Goal: Ask a question

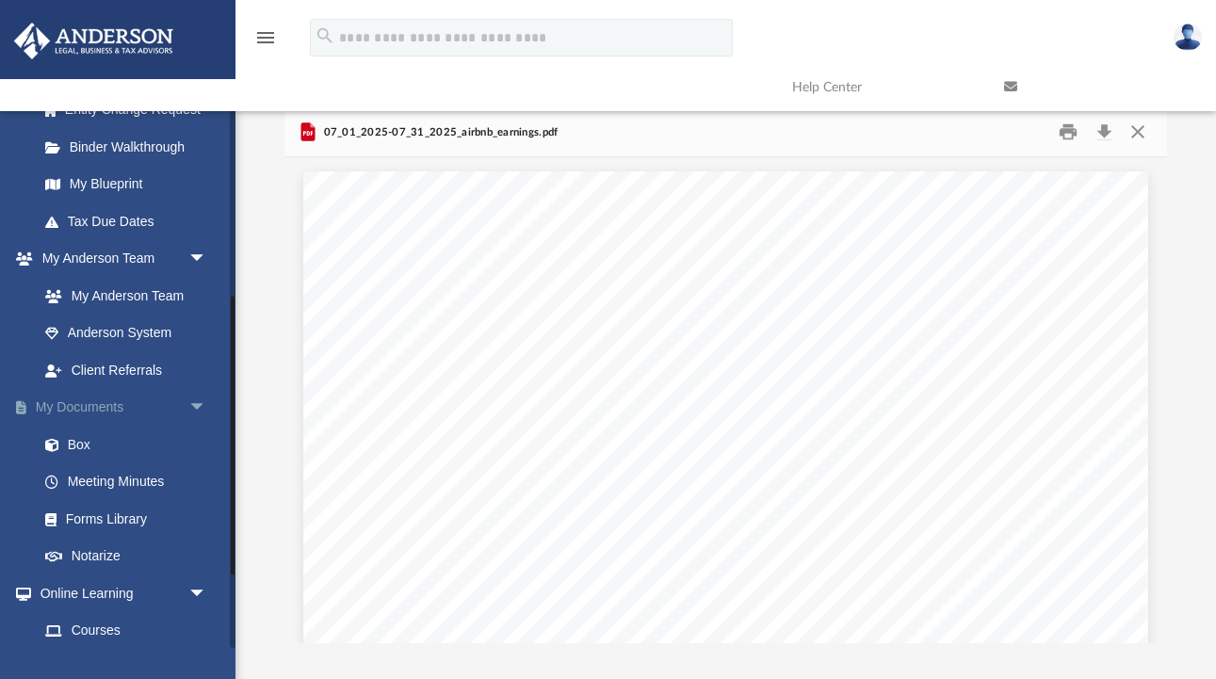
click at [100, 398] on link "My Documents arrow_drop_down" at bounding box center [124, 408] width 222 height 38
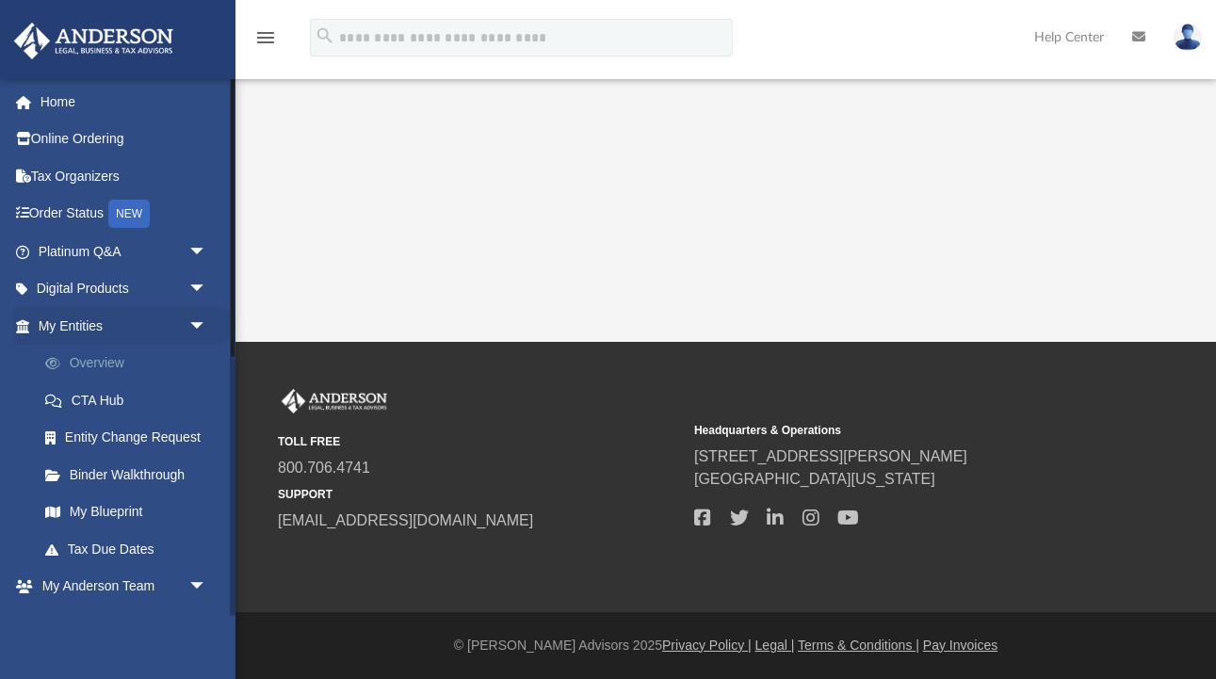
click at [105, 358] on link "Overview" at bounding box center [130, 364] width 209 height 38
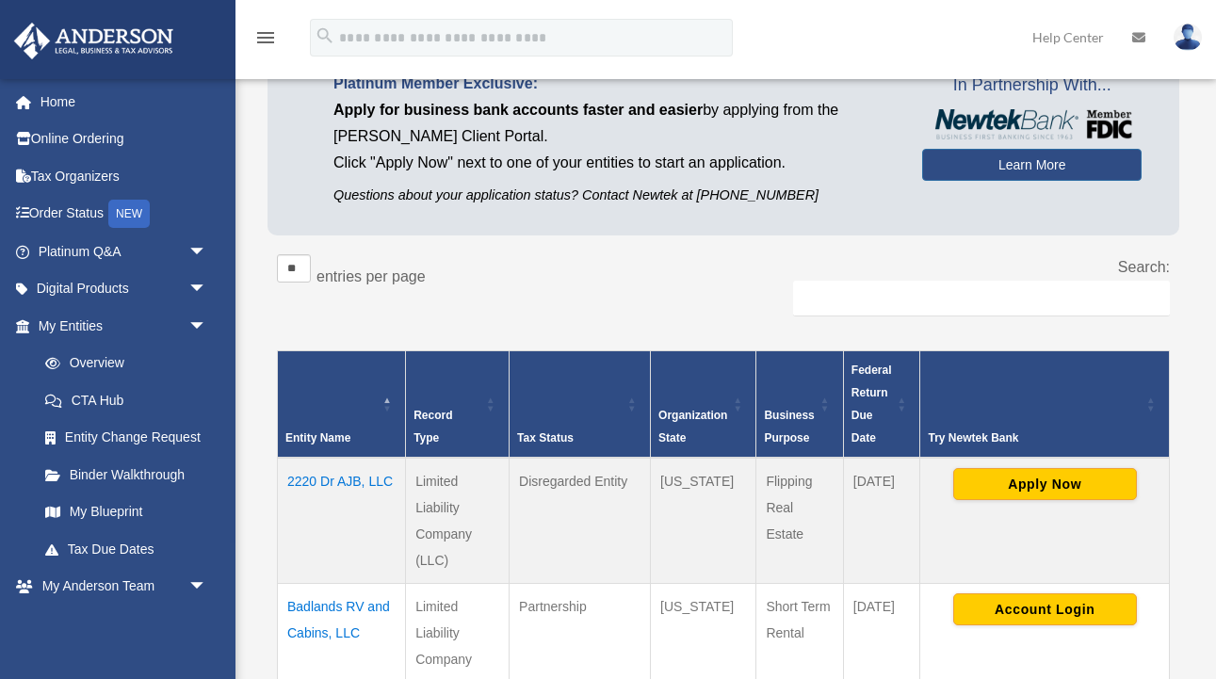
scroll to position [353, 0]
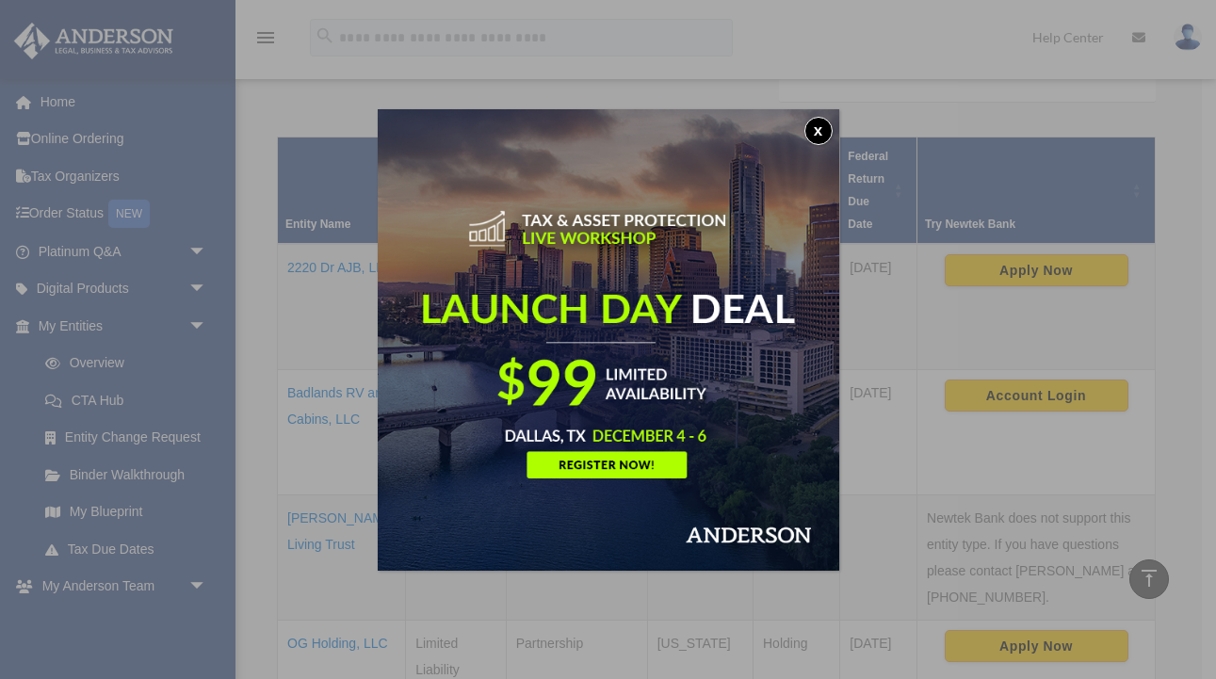
click at [817, 135] on button "x" at bounding box center [818, 131] width 28 height 28
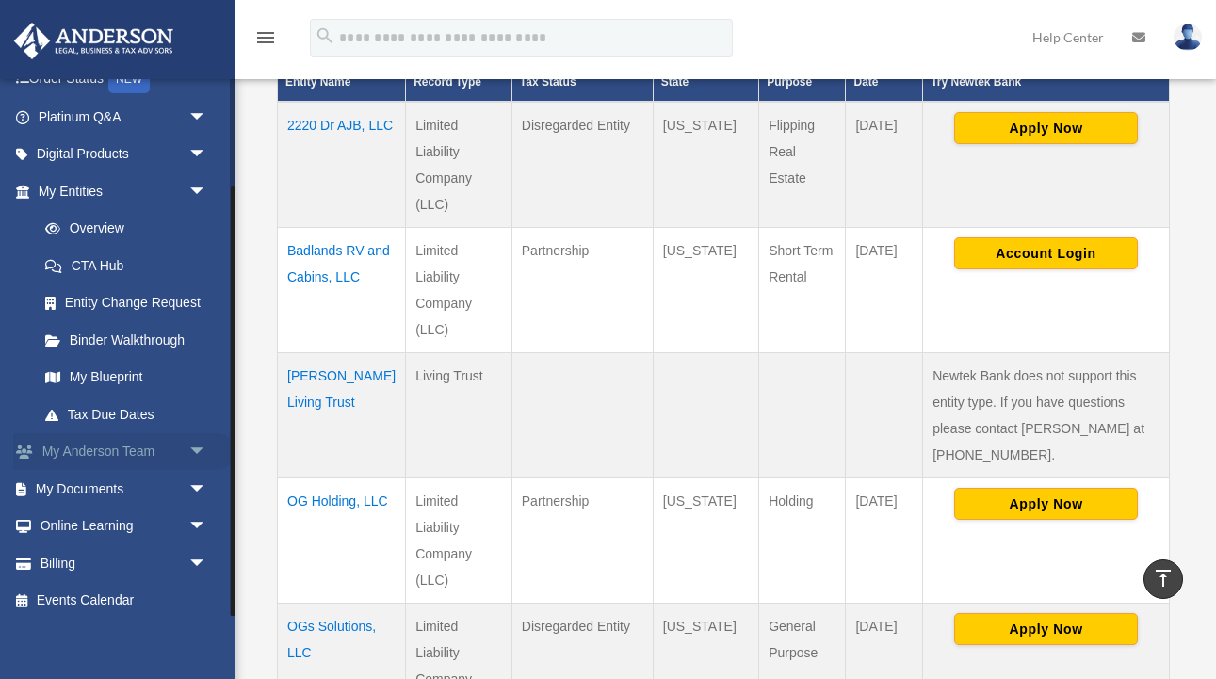
scroll to position [134, 0]
click at [105, 480] on link "My Documents arrow_drop_down" at bounding box center [124, 490] width 222 height 38
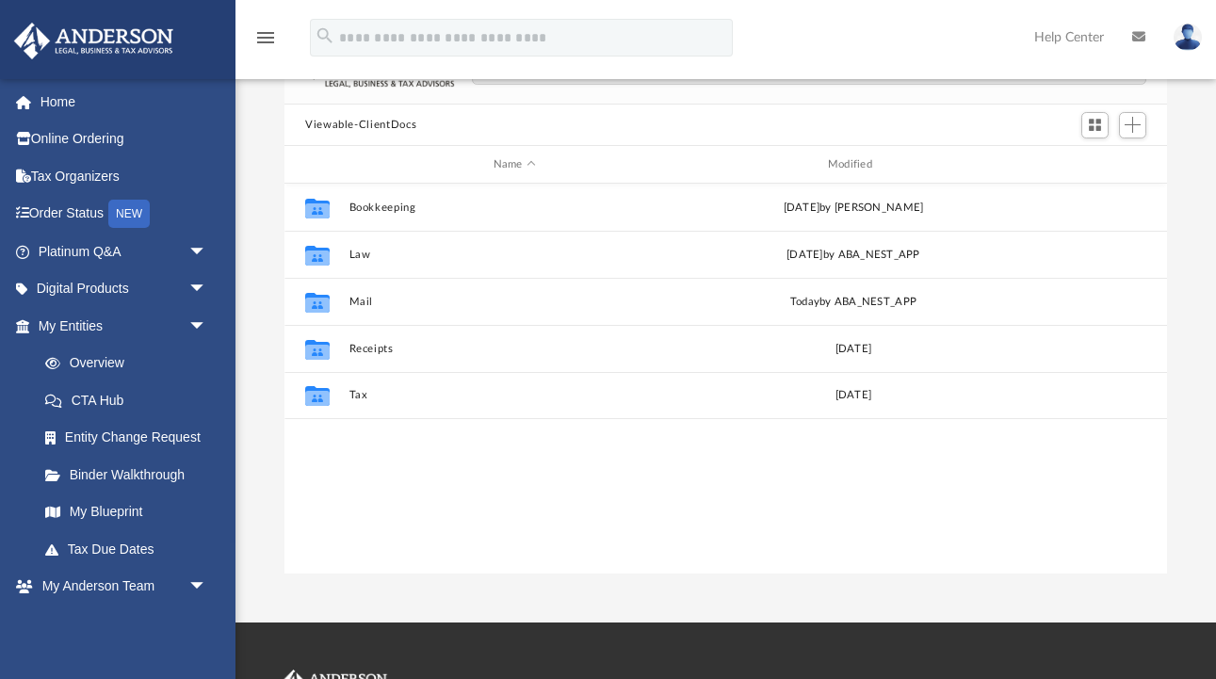
scroll to position [147, 0]
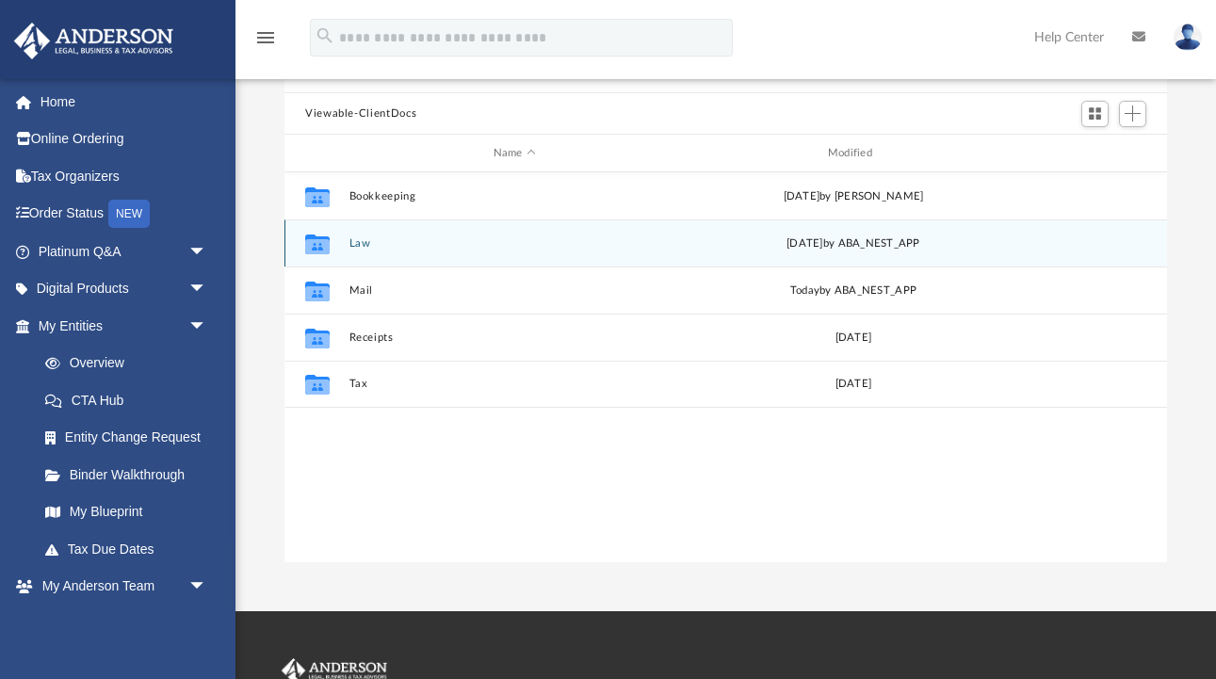
click at [364, 243] on button "Law" at bounding box center [514, 243] width 331 height 12
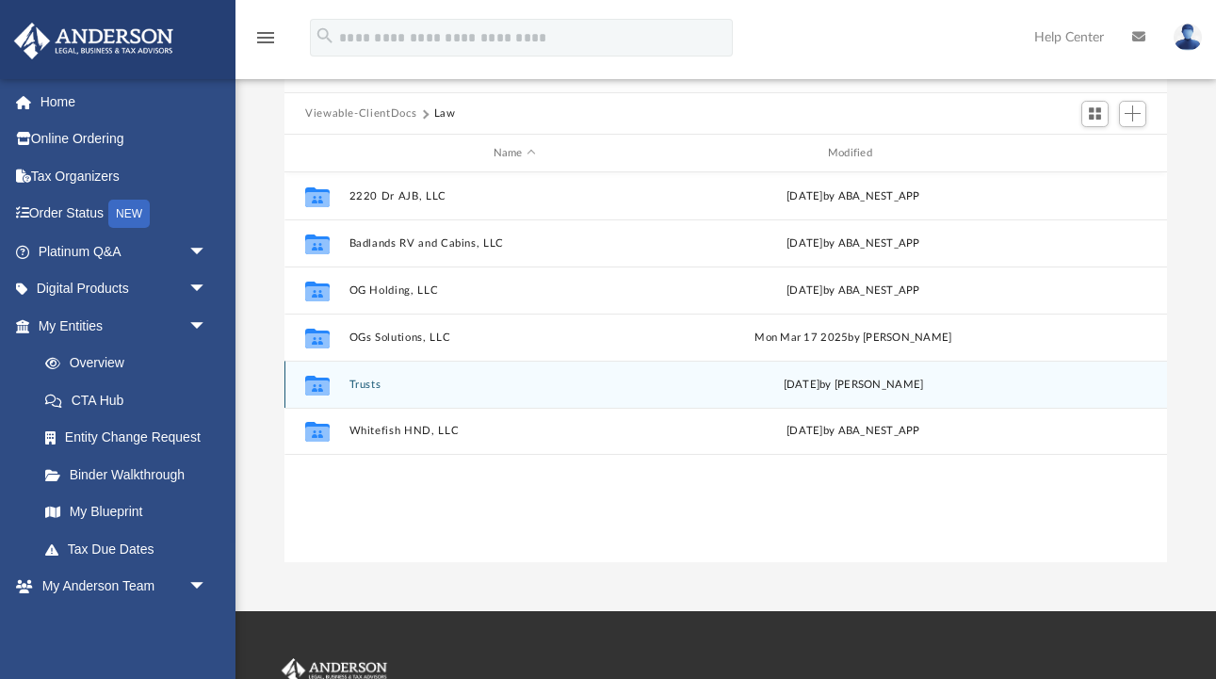
click at [371, 383] on button "Trusts" at bounding box center [514, 385] width 331 height 12
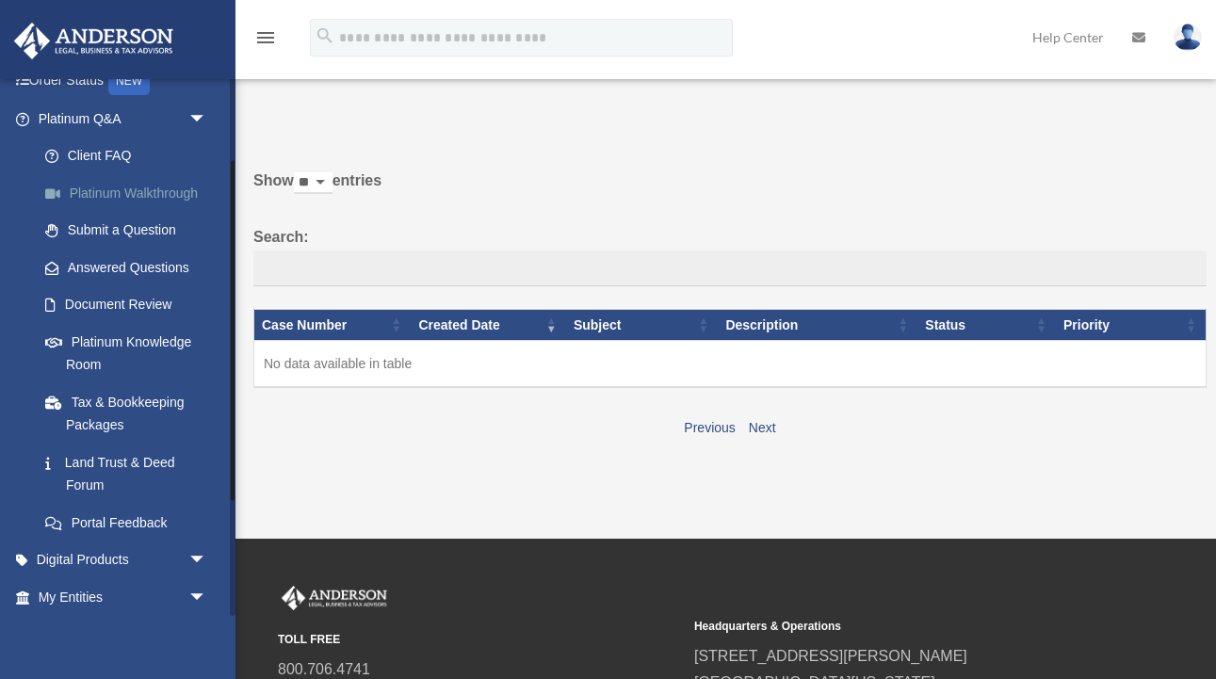
scroll to position [135, 0]
click at [98, 224] on link "Submit a Question" at bounding box center [130, 229] width 209 height 38
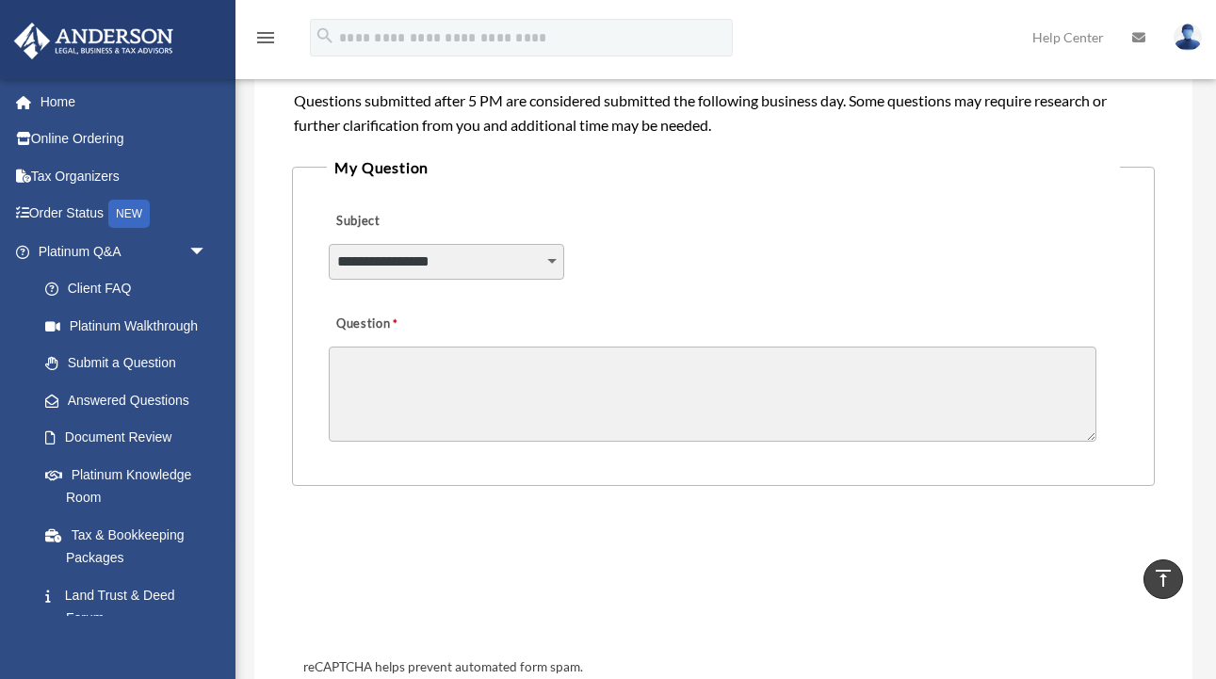
scroll to position [411, 0]
select select "******"
click at [384, 359] on textarea "Question" at bounding box center [712, 392] width 767 height 95
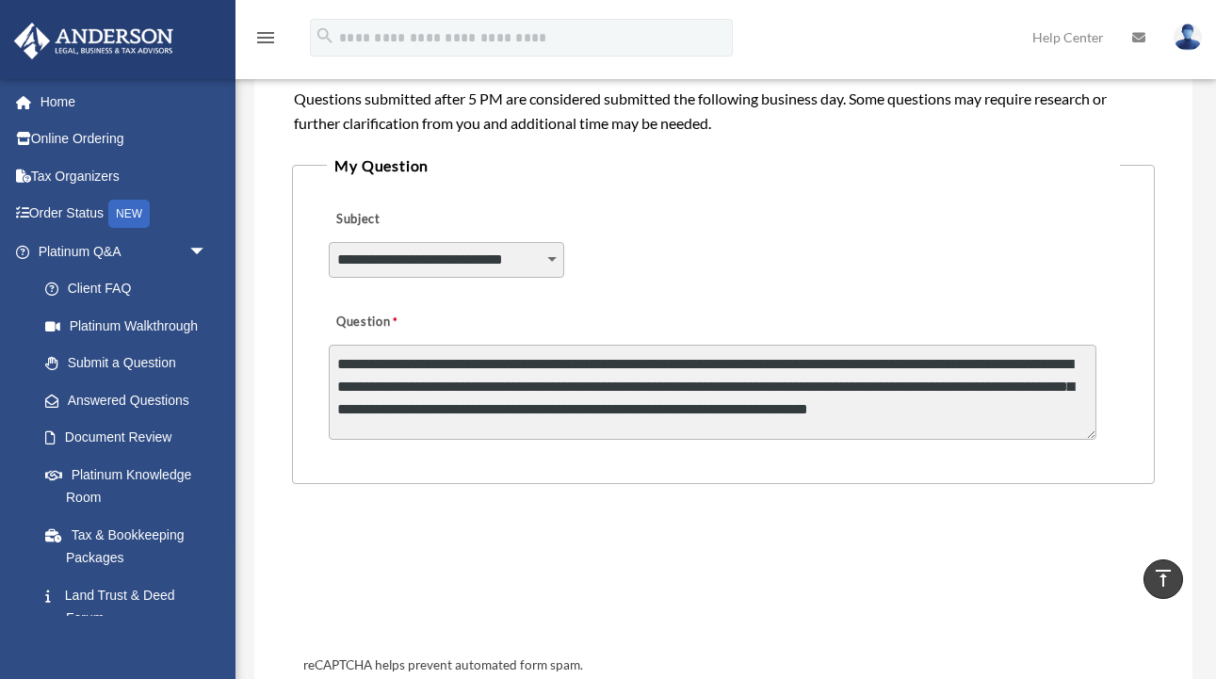
scroll to position [2, 0]
click at [353, 405] on textarea "**********" at bounding box center [712, 392] width 767 height 95
click at [364, 401] on textarea "**********" at bounding box center [712, 392] width 767 height 95
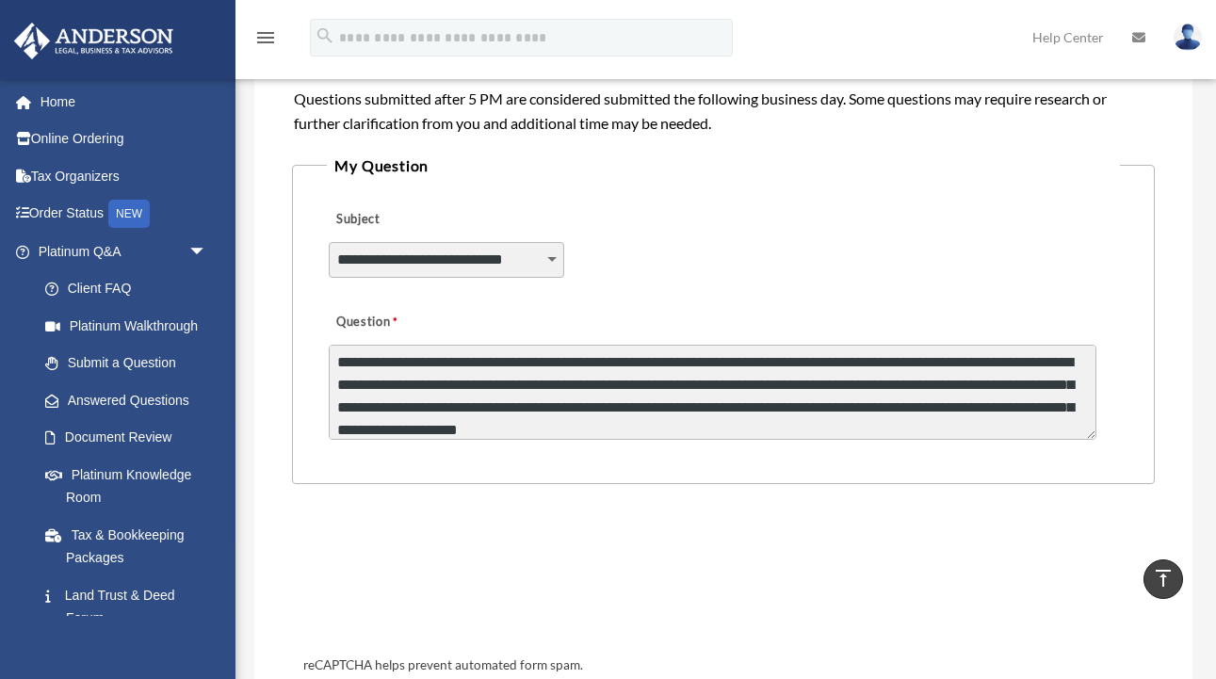
type textarea "**********"
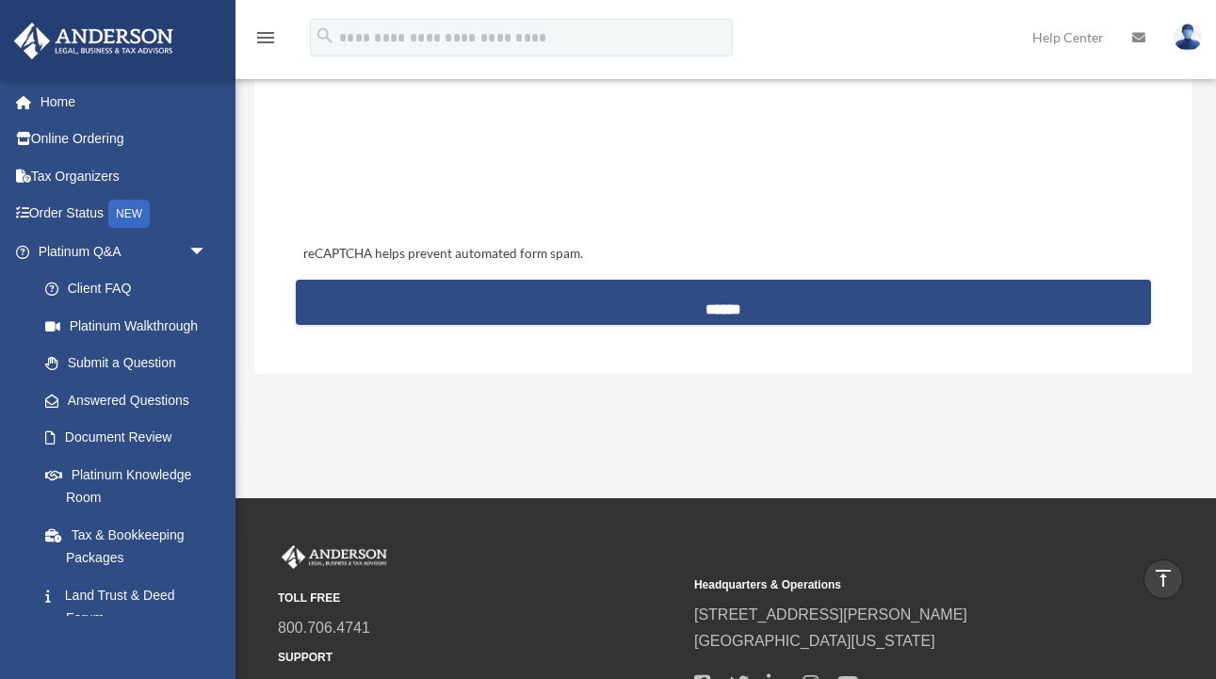
scroll to position [809, 0]
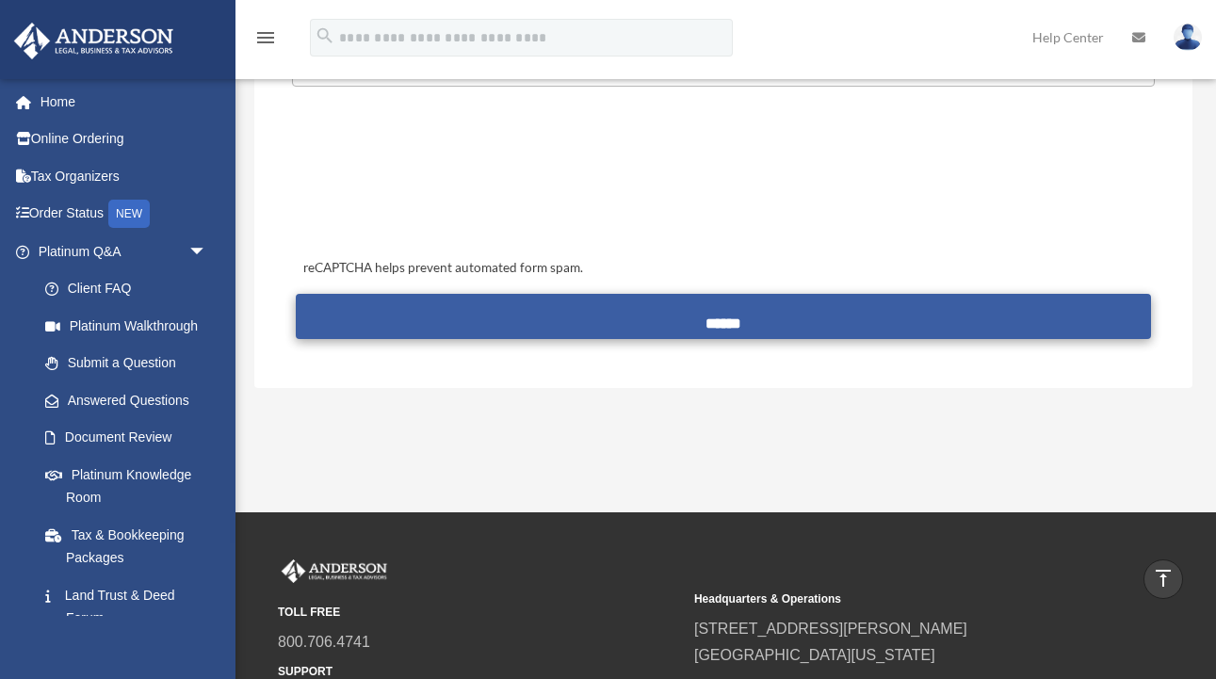
click at [798, 313] on input "******" at bounding box center [723, 316] width 855 height 45
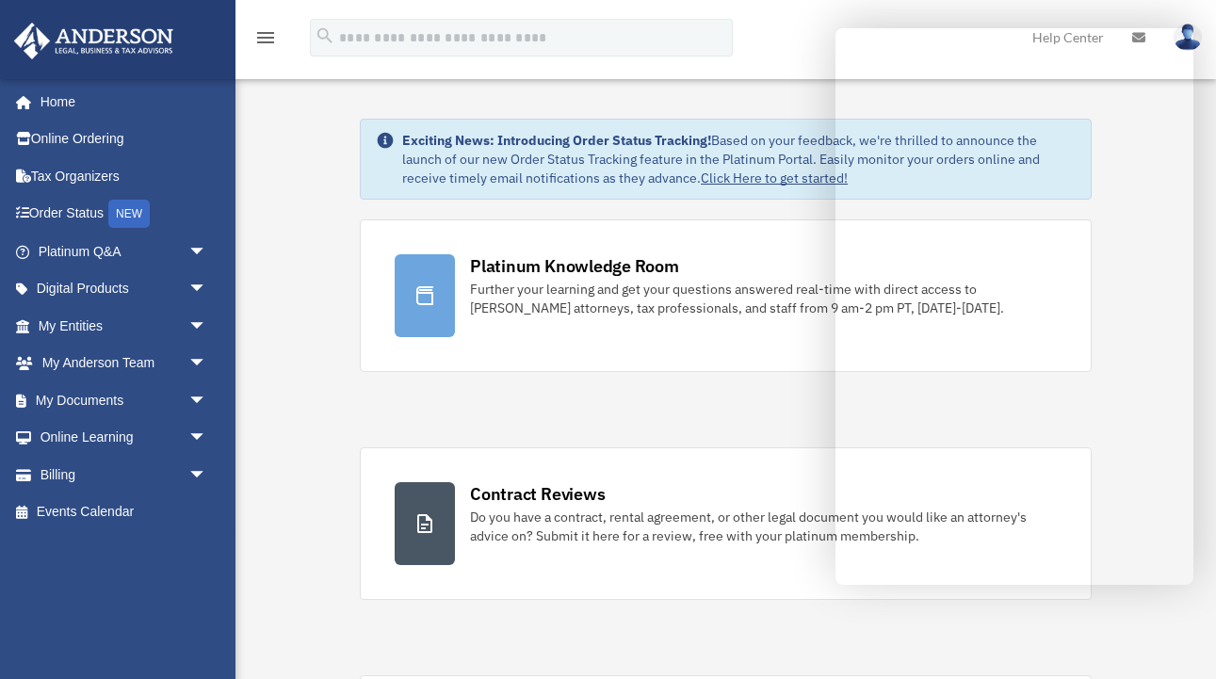
click at [790, 73] on div "menu search Site Menu add toogrady@gmail.com My Profile Reset Password Logout H…" at bounding box center [607, 46] width 1187 height 64
click at [71, 103] on link "Home" at bounding box center [124, 102] width 222 height 38
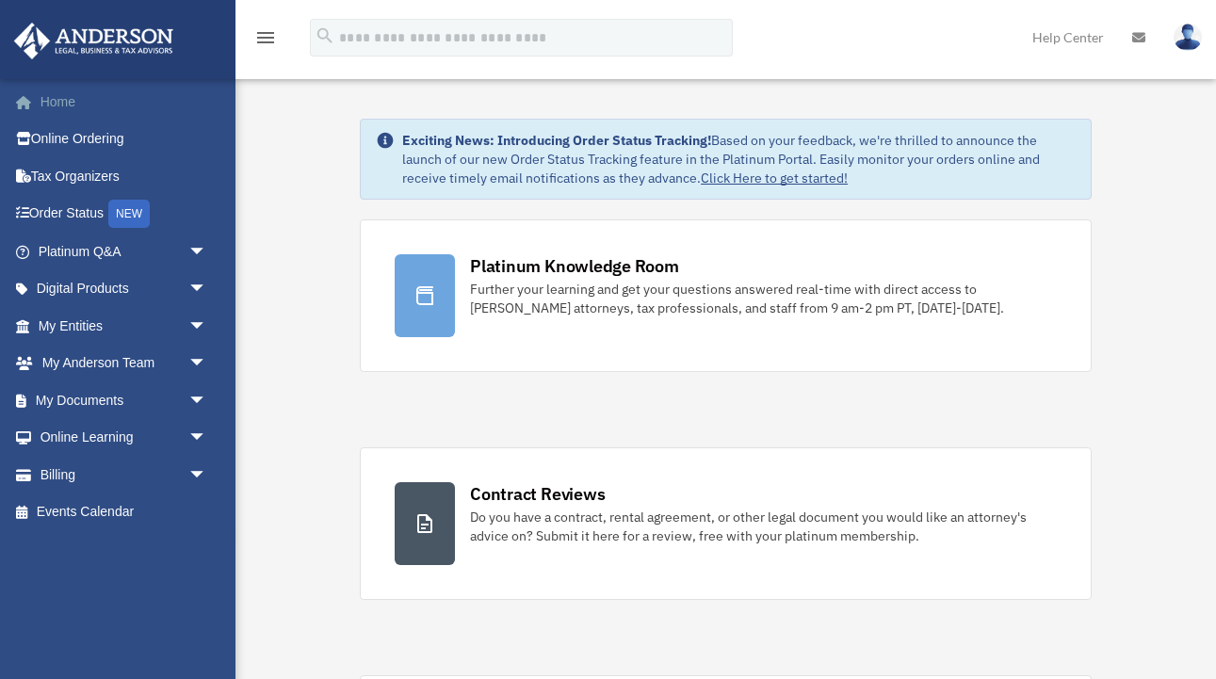
click at [63, 102] on link "Home" at bounding box center [124, 102] width 222 height 38
click at [1140, 40] on icon at bounding box center [1138, 37] width 13 height 13
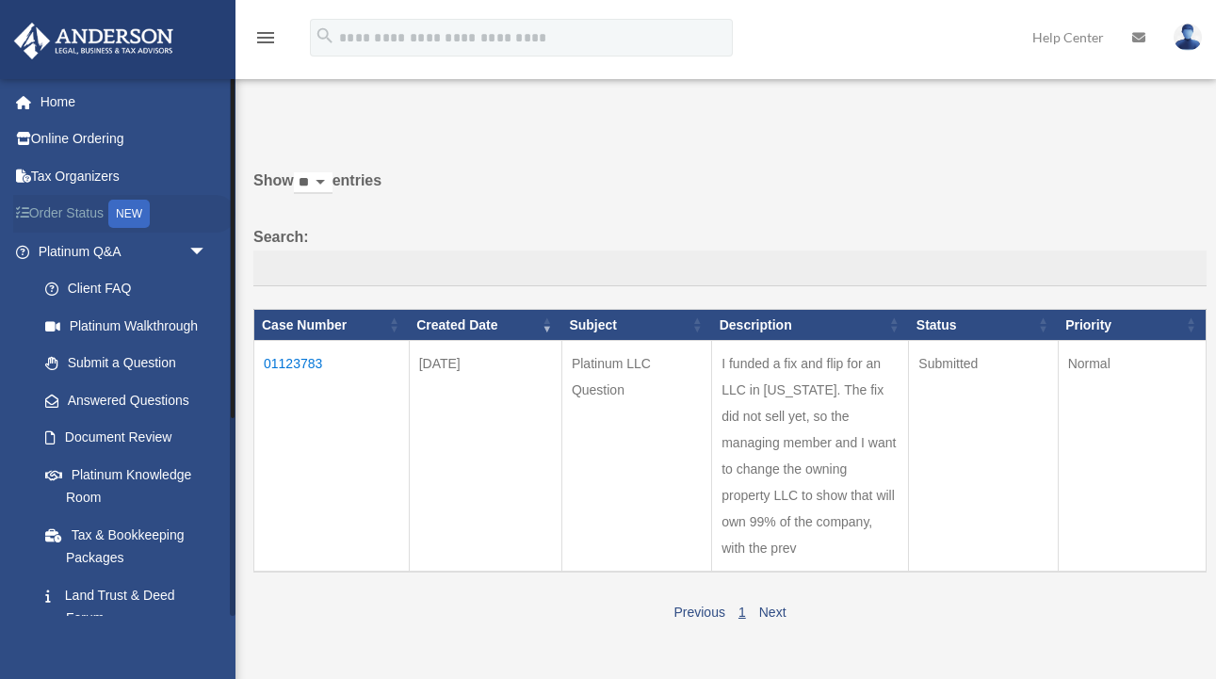
click at [86, 211] on link "Order Status NEW" at bounding box center [124, 214] width 222 height 39
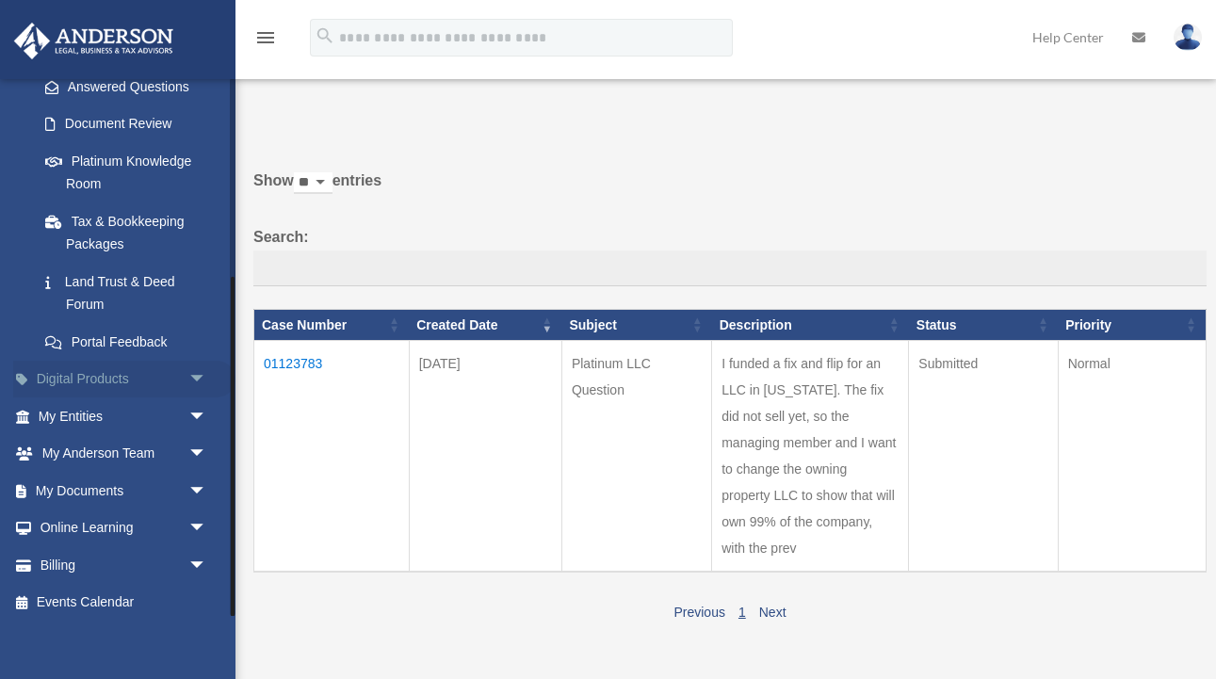
scroll to position [312, 0]
click at [147, 447] on link "My Anderson Team arrow_drop_down" at bounding box center [124, 456] width 222 height 38
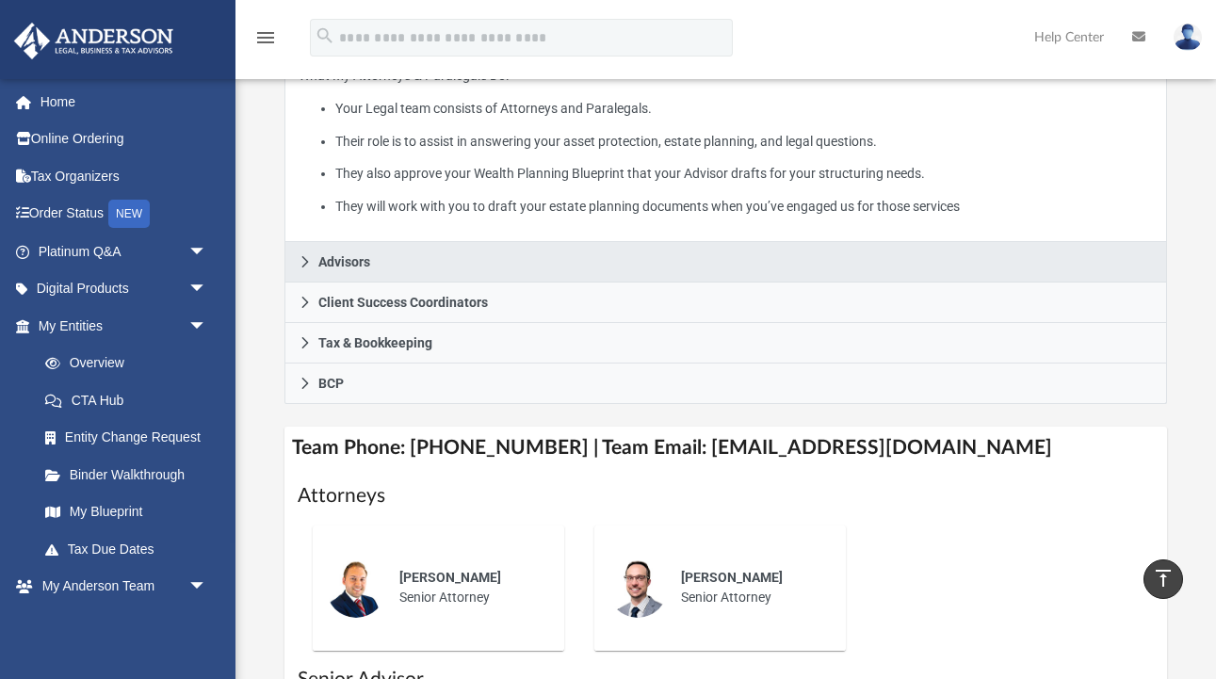
scroll to position [441, 0]
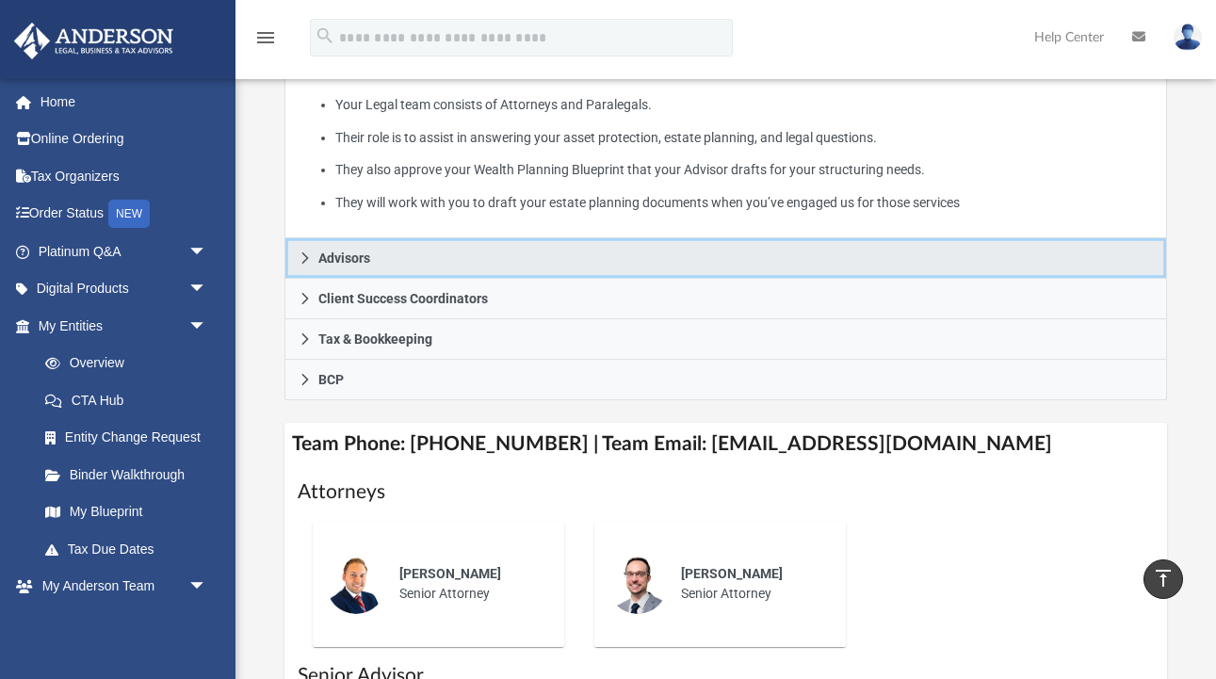
click at [570, 266] on link "Advisors" at bounding box center [725, 258] width 882 height 40
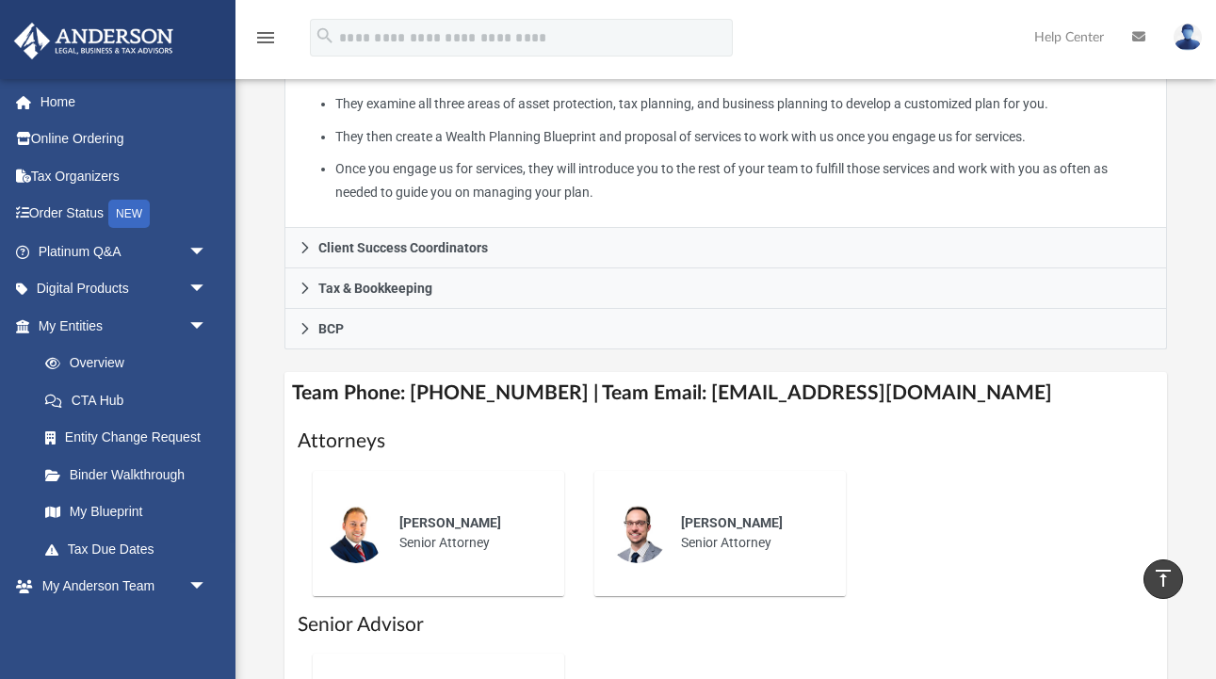
scroll to position [541, 0]
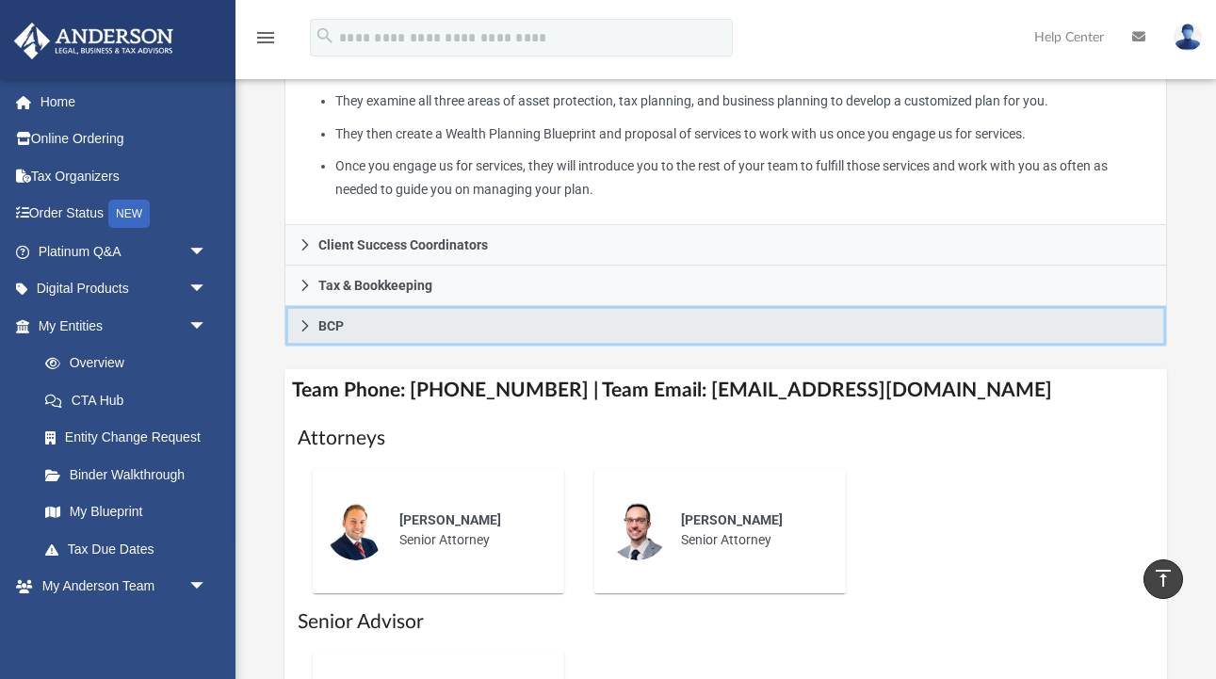
click at [588, 318] on link "BCP" at bounding box center [725, 326] width 882 height 40
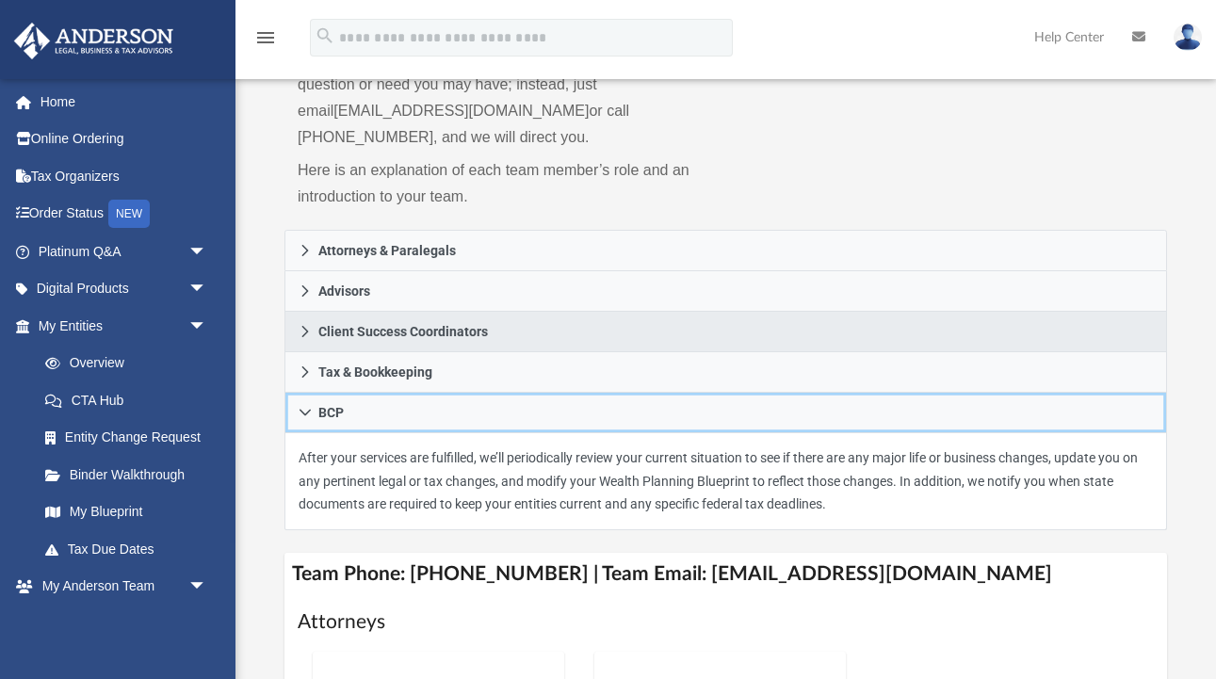
scroll to position [189, 0]
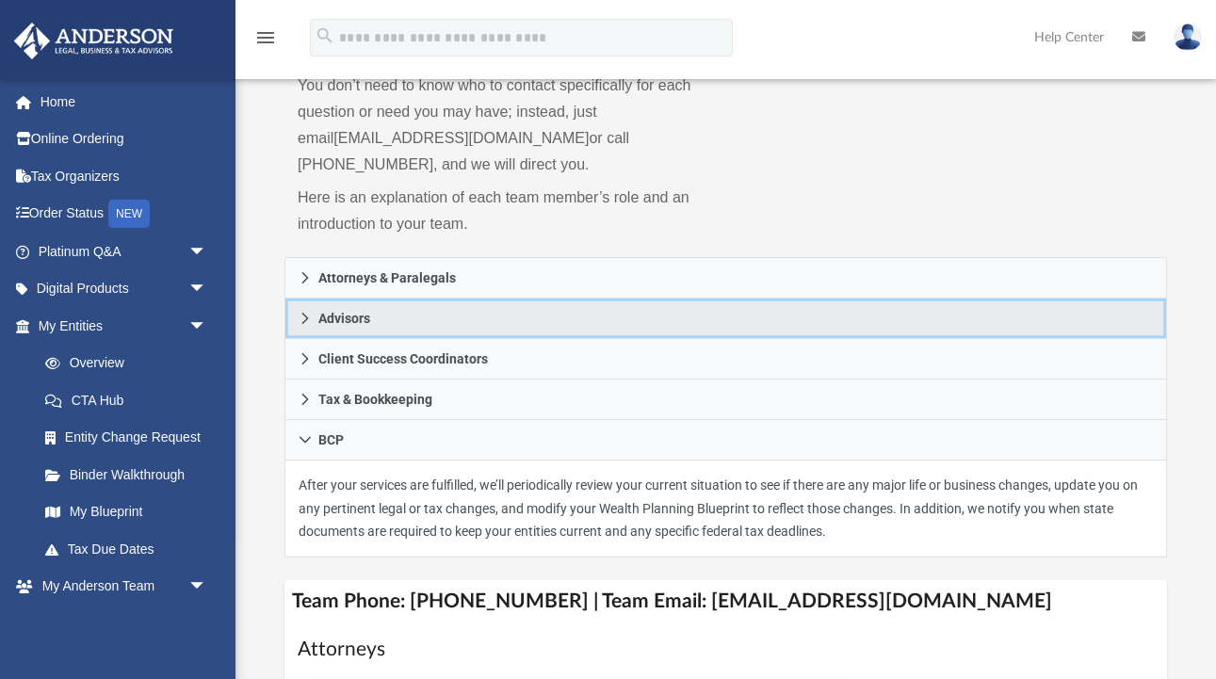
click at [573, 318] on link "Advisors" at bounding box center [725, 319] width 882 height 40
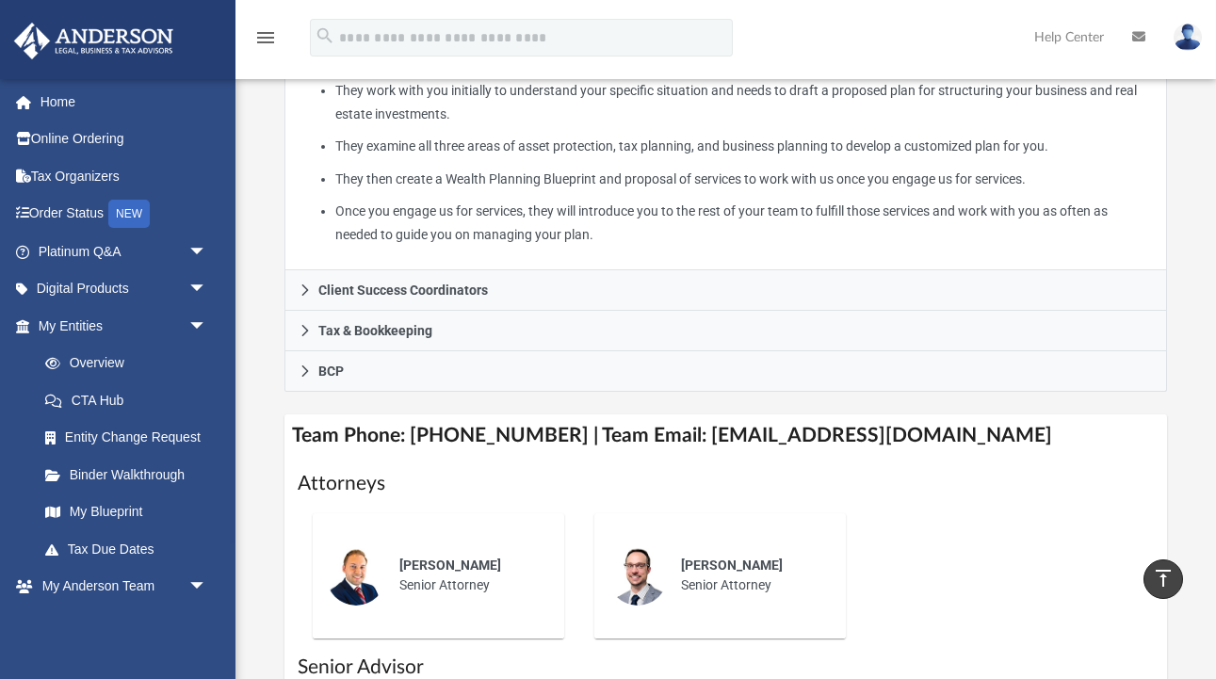
scroll to position [498, 0]
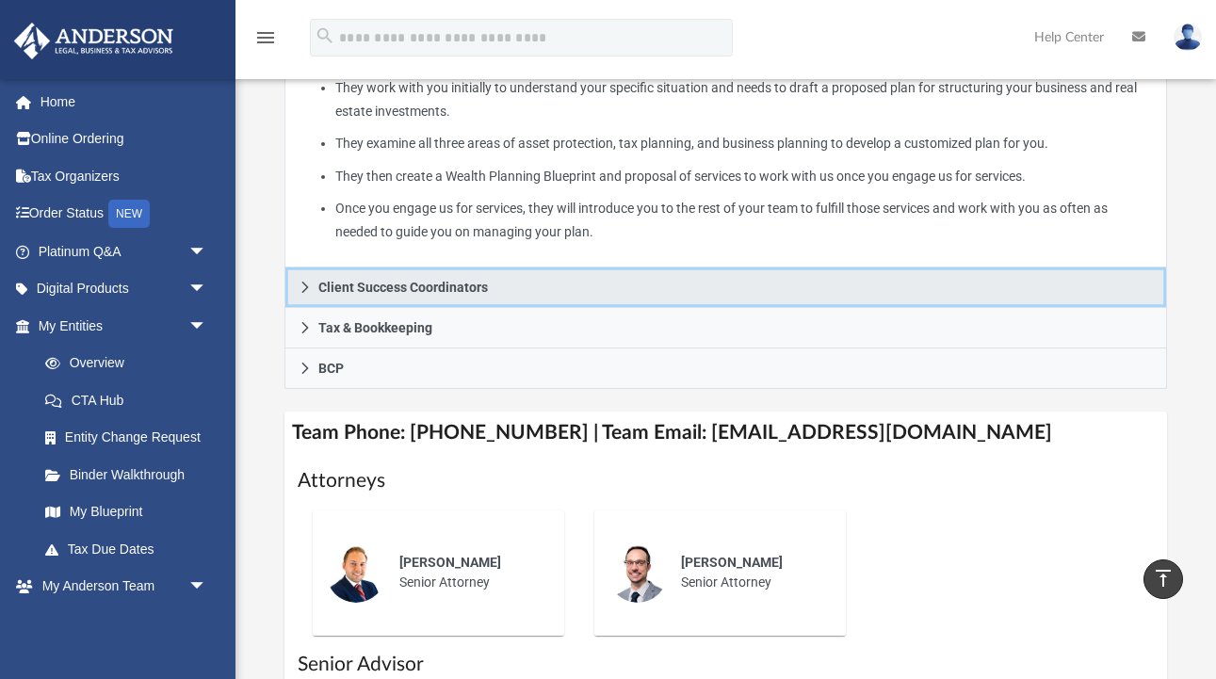
click at [589, 279] on link "Client Success Coordinators" at bounding box center [725, 287] width 882 height 40
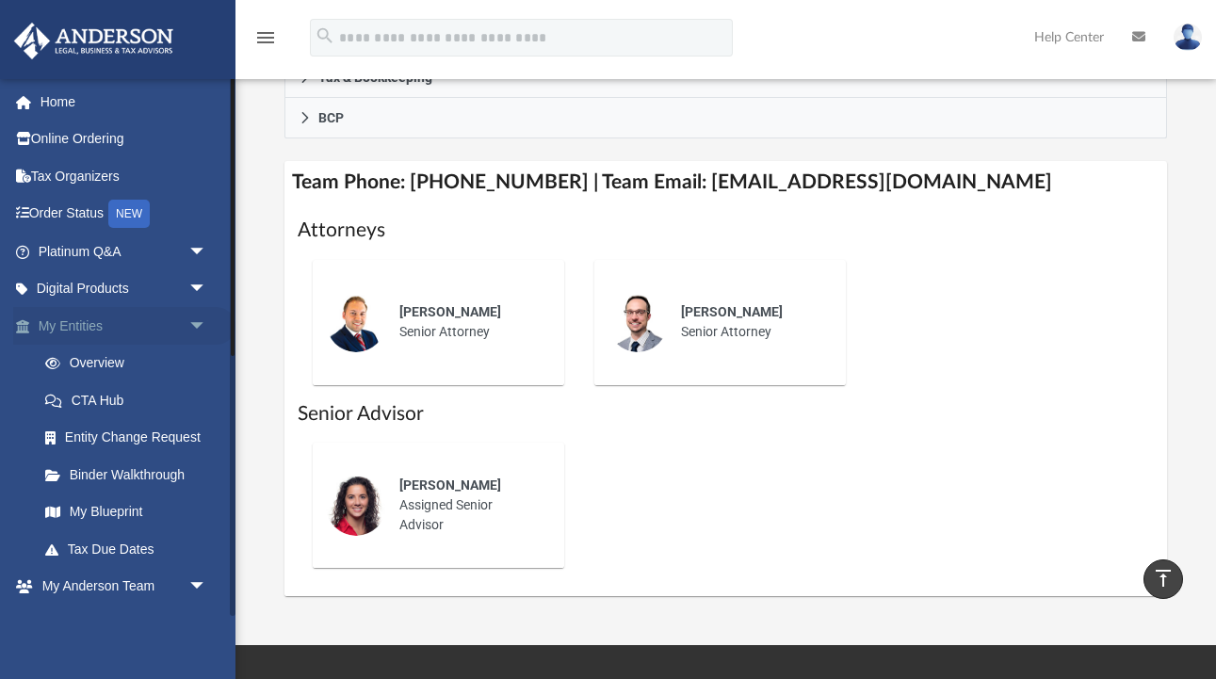
scroll to position [0, 0]
click at [196, 247] on span "arrow_drop_down" at bounding box center [207, 252] width 38 height 39
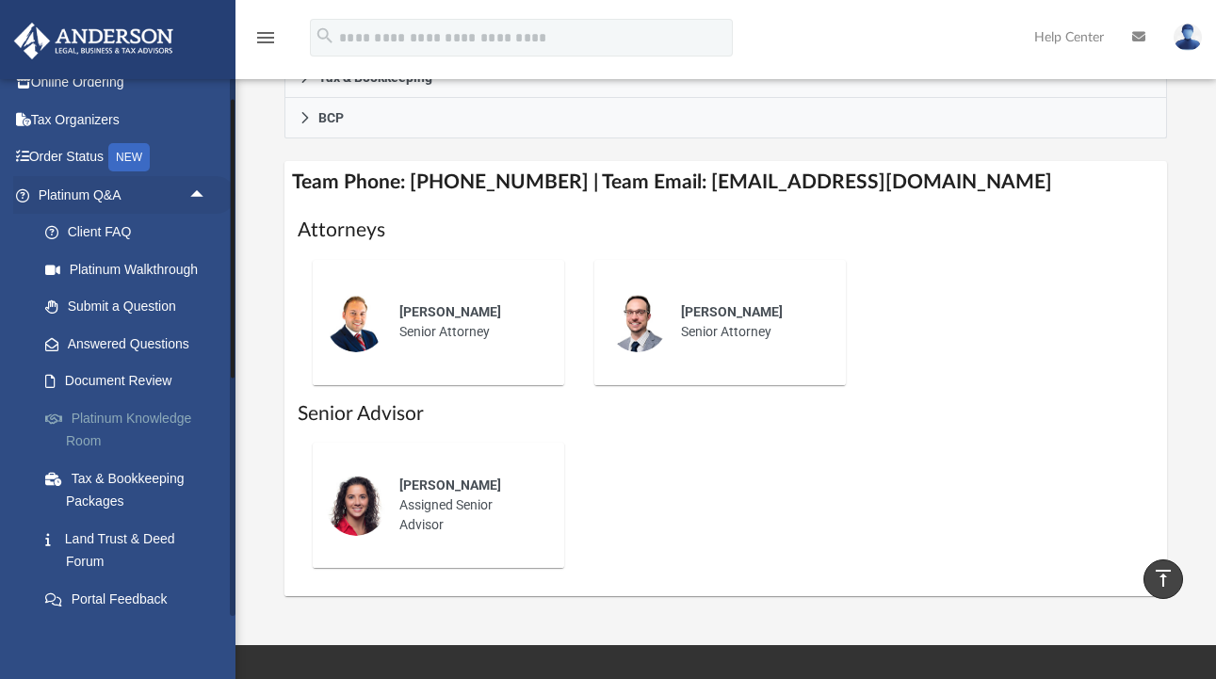
scroll to position [73, 0]
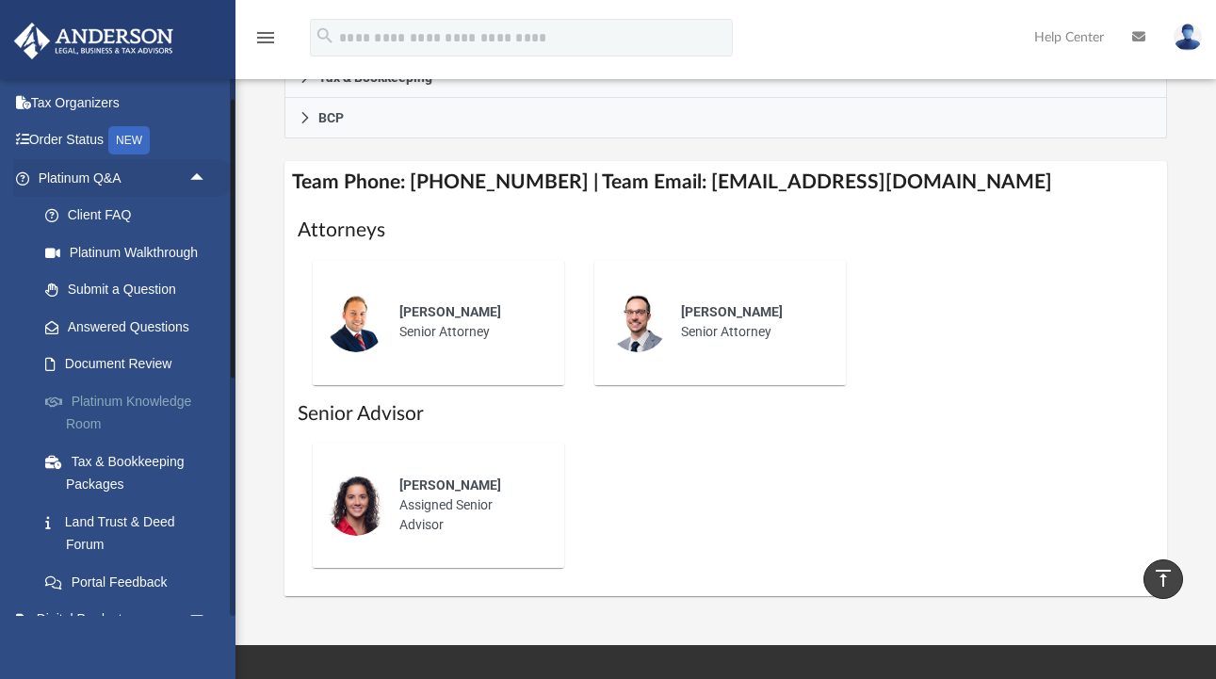
click at [117, 393] on link "Platinum Knowledge Room" at bounding box center [130, 412] width 209 height 60
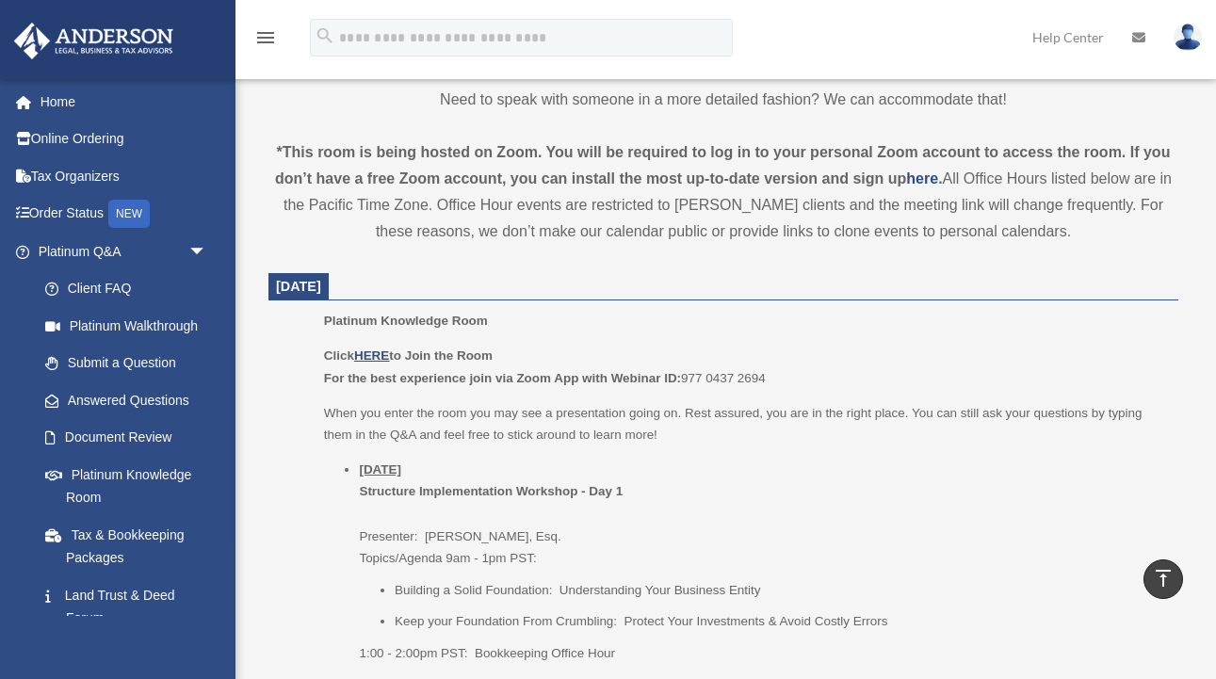
scroll to position [606, 0]
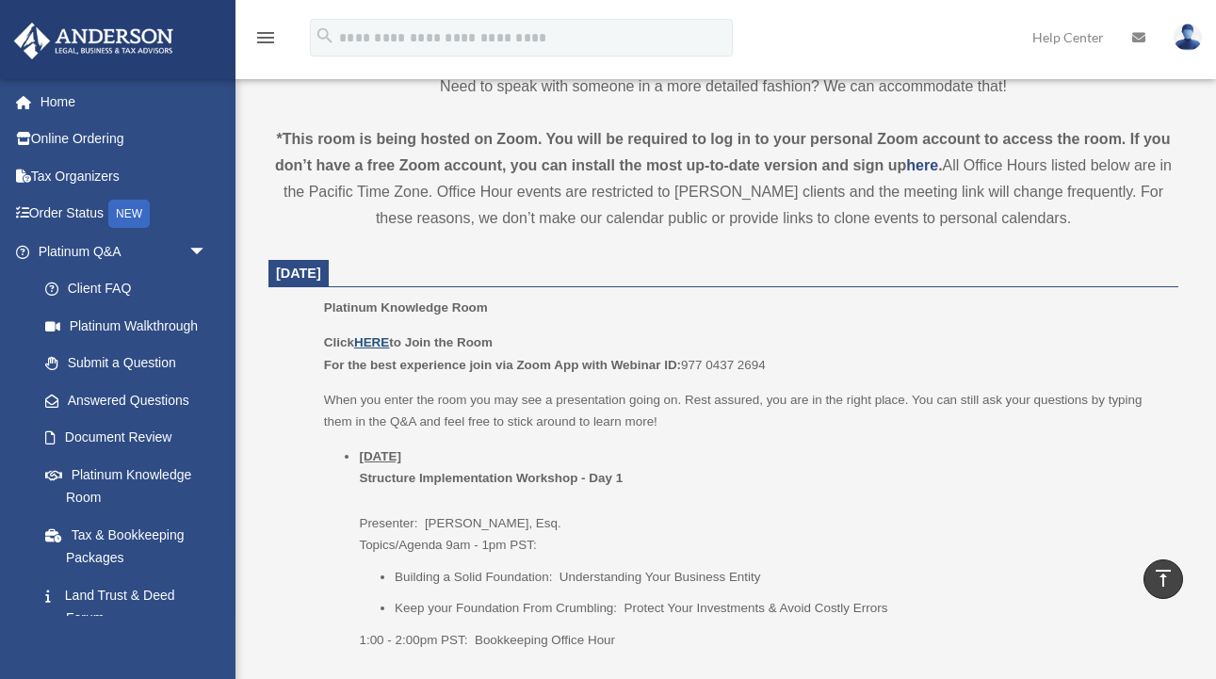
click at [375, 340] on u "HERE" at bounding box center [371, 342] width 35 height 14
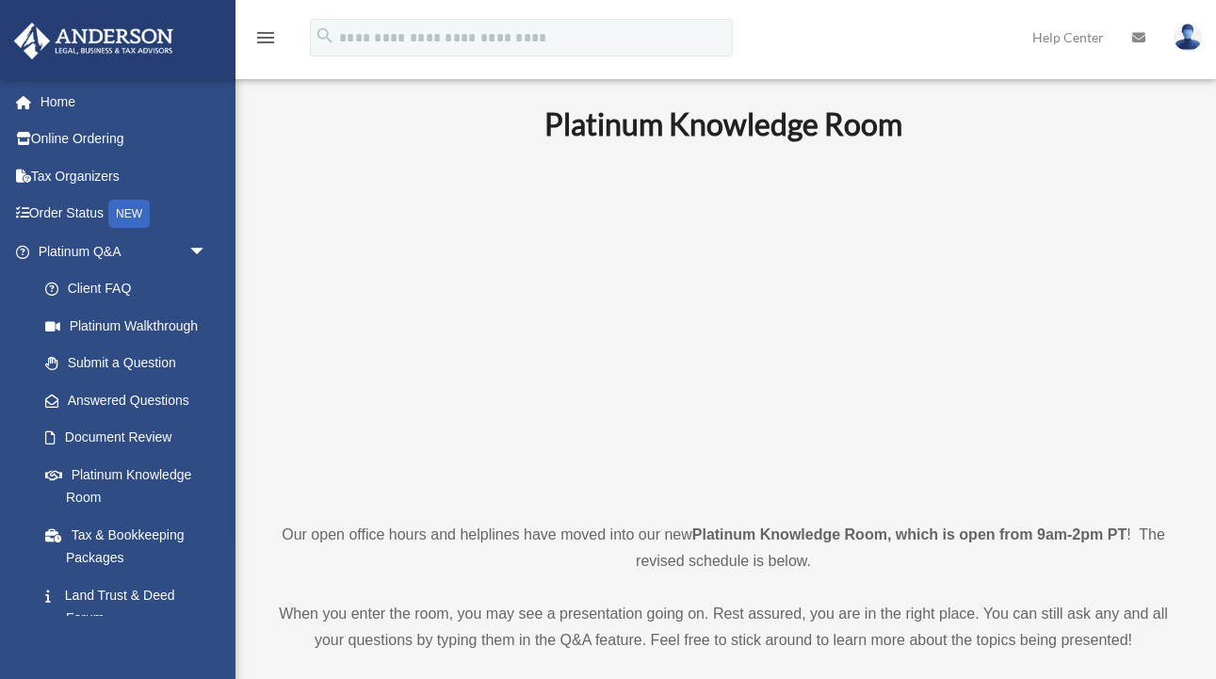
scroll to position [0, 0]
